Goal: Transaction & Acquisition: Book appointment/travel/reservation

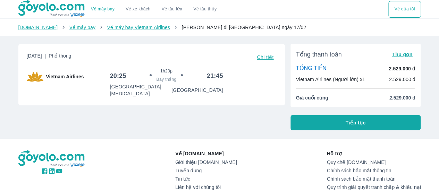
click at [262, 56] on span "Chi tiết" at bounding box center [265, 57] width 17 height 6
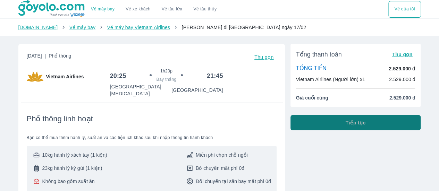
click at [326, 122] on button "Tiếp tục" at bounding box center [355, 122] width 130 height 15
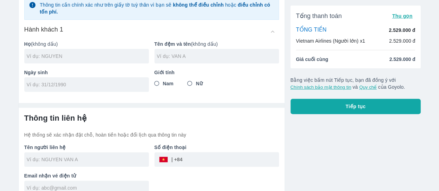
scroll to position [66, 0]
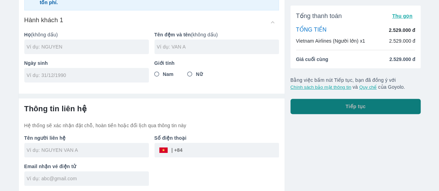
click at [334, 111] on button "Tiếp tục" at bounding box center [355, 106] width 130 height 15
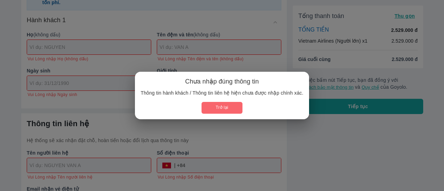
click at [218, 109] on button "Trở lại" at bounding box center [222, 107] width 41 height 11
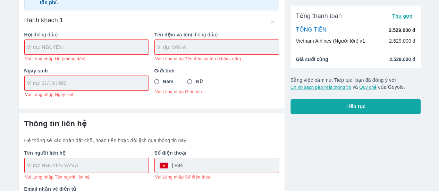
click at [82, 53] on div at bounding box center [87, 47] width 124 height 15
click at [82, 50] on input "text" at bounding box center [87, 47] width 121 height 7
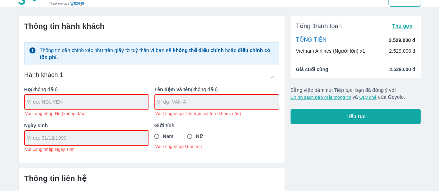
scroll to position [0, 0]
